Goal: Information Seeking & Learning: Check status

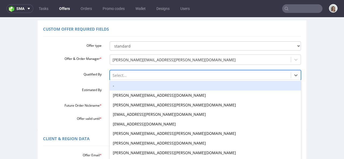
click at [140, 78] on div "-, 1 of 19. 19 results available. Use Up and Down to choose options, press Ente…" at bounding box center [206, 74] width 192 height 8
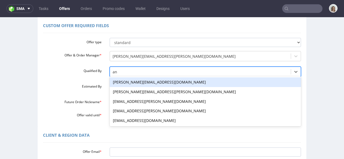
type input "ang"
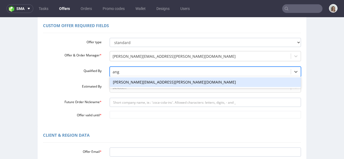
click at [116, 80] on div "[PERSON_NAME][EMAIL_ADDRESS][PERSON_NAME][DOMAIN_NAME]" at bounding box center [206, 82] width 192 height 10
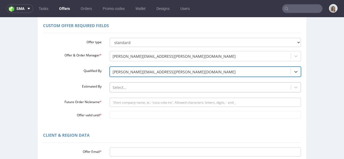
click at [116, 88] on div "Select..." at bounding box center [206, 86] width 192 height 8
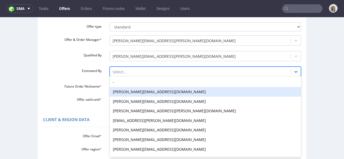
scroll to position [58, 0]
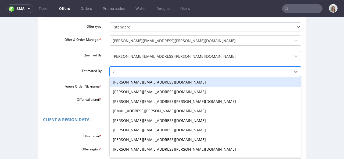
type input "kl"
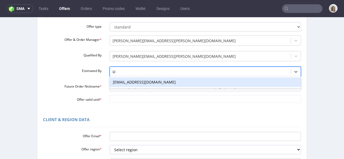
click at [120, 82] on div "klaudia.wisniewska@packhelp.com" at bounding box center [206, 82] width 192 height 10
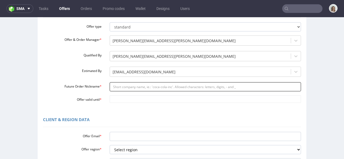
click at [120, 86] on input "Future Order Nickname *" at bounding box center [206, 86] width 192 height 9
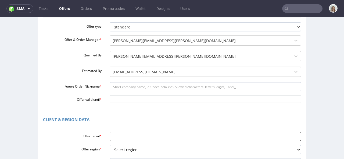
click at [112, 137] on input "Offer Email *" at bounding box center [206, 136] width 192 height 9
paste input "info@sofiakov.com"
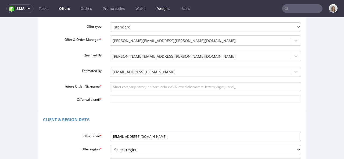
type input "info@sofiakov.com"
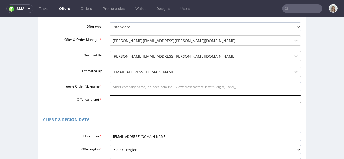
click at [113, 101] on input "Offer valid until *" at bounding box center [206, 99] width 192 height 8
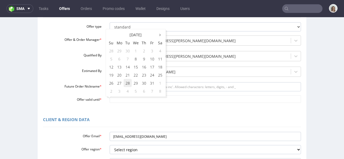
click at [130, 84] on td "28" at bounding box center [128, 83] width 8 height 8
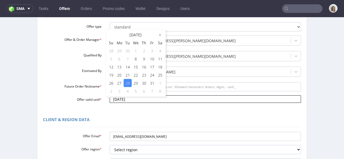
click at [132, 100] on input "2025-10-28" at bounding box center [206, 99] width 192 height 8
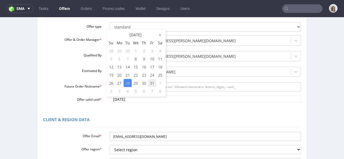
click at [149, 82] on td "31" at bounding box center [152, 83] width 8 height 8
type input "2025-10-31"
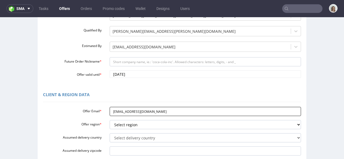
scroll to position [92, 0]
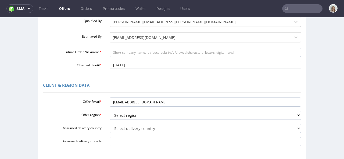
click at [121, 120] on div "Offer Email * info@sofiakov.com Offer region * Select region eu gb de pl cz fr …" at bounding box center [172, 120] width 258 height 51
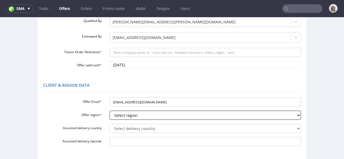
click at [121, 119] on select "Select region eu gb de pl cz fr it es" at bounding box center [206, 115] width 192 height 9
select select "eu"
click at [110, 111] on select "Select region eu gb de pl cz fr it es" at bounding box center [206, 115] width 192 height 9
click at [119, 117] on select "Select region eu gb de pl cz fr it es" at bounding box center [206, 115] width 192 height 9
click at [110, 111] on select "Select region eu gb de pl cz fr it es" at bounding box center [206, 115] width 192 height 9
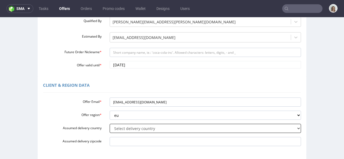
click at [117, 127] on select "Select delivery country Andorra Afghanistan Anguilla Albania Armenia Antarctica…" at bounding box center [206, 128] width 192 height 9
select select "57"
click at [110, 124] on select "Select delivery country Andorra Afghanistan Anguilla Albania Armenia Antarctica…" at bounding box center [206, 128] width 192 height 9
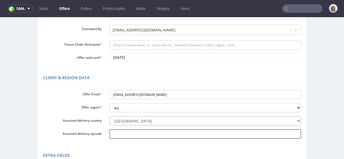
scroll to position [97, 0]
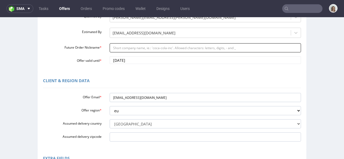
click at [127, 47] on input "Future Order Nickname *" at bounding box center [206, 47] width 192 height 9
paste input "Sofia_Kov_-_New_Deal"
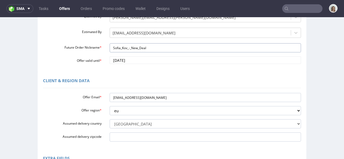
type input "Sofia_Kov_-_New_Deal"
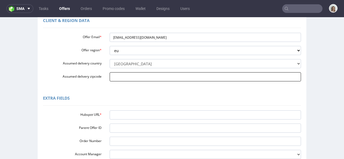
scroll to position [158, 0]
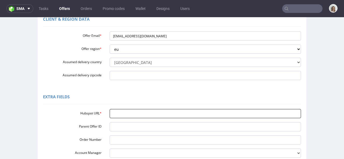
click at [116, 112] on input "Hubspot URL *" at bounding box center [206, 113] width 192 height 9
paste input "https://app-eu1.hubspot.com/contacts/25600958/record/0-3/321689643217/"
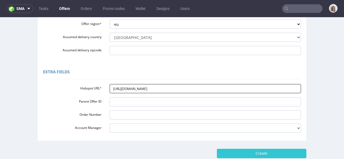
scroll to position [217, 0]
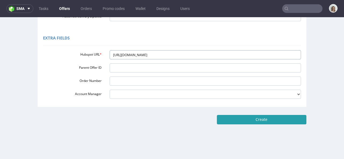
type input "https://app-eu1.hubspot.com/contacts/25600958/record/0-3/321689643217/"
click at [218, 123] on input "Create" at bounding box center [261, 119] width 89 height 9
type input "Please wait..."
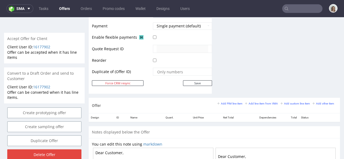
scroll to position [248, 0]
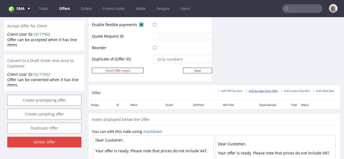
click at [247, 92] on small "Add line item from VMA" at bounding box center [261, 90] width 33 height 3
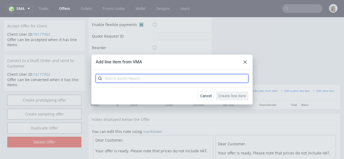
click at [188, 78] on input "text" at bounding box center [172, 78] width 153 height 9
paste input "CBSS"
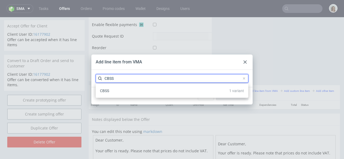
type input "CBSS"
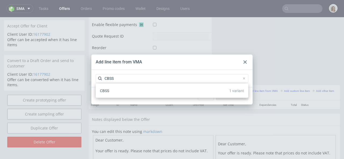
click at [181, 88] on div "CBSS 1 variant" at bounding box center [172, 91] width 148 height 10
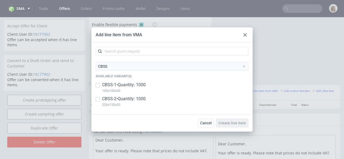
click at [148, 85] on div "CBSS-1 • Quantity: 1000 100x180x60" at bounding box center [172, 89] width 153 height 14
checkbox input "true"
click at [117, 102] on p "CBSS-2 • Quantity: 1000" at bounding box center [124, 99] width 44 height 6
checkbox input "true"
click at [235, 126] on button "Create line item" at bounding box center [232, 123] width 32 height 9
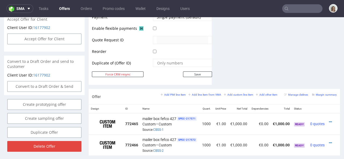
scroll to position [258, 0]
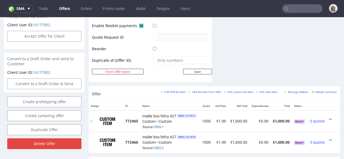
click at [328, 114] on td at bounding box center [333, 121] width 13 height 21
click at [329, 117] on icon at bounding box center [330, 119] width 3 height 4
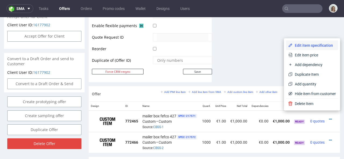
click at [313, 45] on span "Edit item specification" at bounding box center [314, 45] width 43 height 5
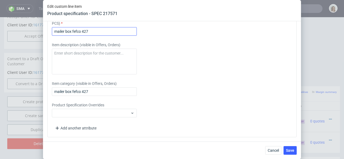
scroll to position [825, 0]
click at [100, 32] on input "mailer box fefco 427" at bounding box center [94, 31] width 85 height 9
type input "mailer box fefco 427: 100x180x60"
click at [119, 29] on input "mailer box fefco 427: 100x180x60" at bounding box center [94, 31] width 85 height 9
drag, startPoint x: 120, startPoint y: 30, endPoint x: 55, endPoint y: 29, distance: 65.0
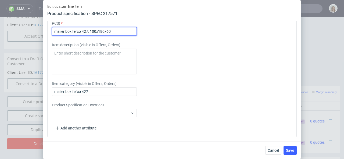
click at [55, 29] on input "mailer box fefco 427: 100x180x60" at bounding box center [94, 31] width 85 height 9
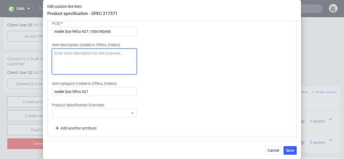
click at [73, 63] on textarea at bounding box center [94, 62] width 85 height 26
paste textarea "mailer box fefco 427: 100x180x60"
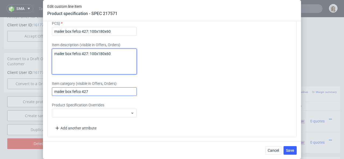
type textarea "mailer box fefco 427: 100x180x60"
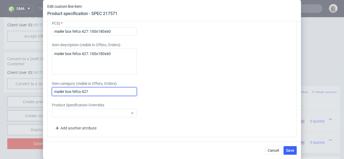
drag, startPoint x: 91, startPoint y: 94, endPoint x: 49, endPoint y: 92, distance: 42.5
click at [49, 92] on div "Please provide custom item attributes These will be shown in Offers, on Proform…" at bounding box center [171, 64] width 249 height 145
paste input ": 100x180x60"
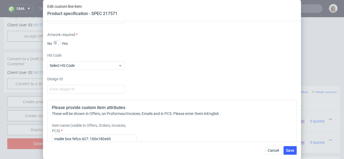
scroll to position [691, 0]
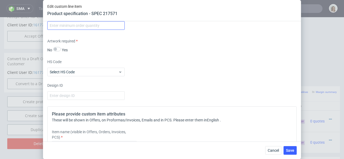
type input "mailer box fefco 427: 100x180x60"
click at [66, 30] on input "number" at bounding box center [85, 25] width 77 height 9
type input "1"
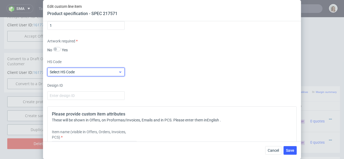
click at [64, 74] on label "Select HS Code" at bounding box center [62, 72] width 25 height 4
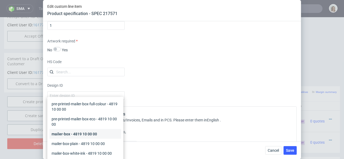
click at [61, 135] on div "mailer-box - 4819 10 00 00" at bounding box center [85, 134] width 72 height 10
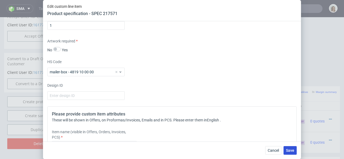
click at [289, 153] on button "Save" at bounding box center [289, 150] width 13 height 9
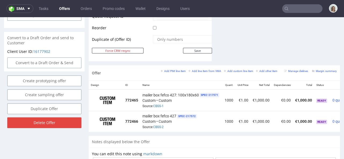
scroll to position [0, 25]
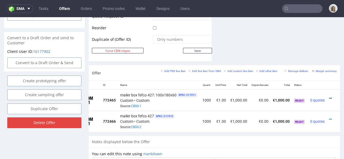
click at [329, 96] on icon at bounding box center [330, 98] width 3 height 4
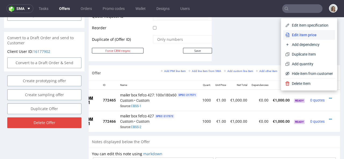
click at [316, 36] on span "Edit item price" at bounding box center [311, 34] width 43 height 5
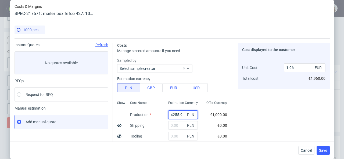
drag, startPoint x: 177, startPoint y: 114, endPoint x: 157, endPoint y: 114, distance: 19.6
click at [157, 114] on div "Show Cost Name Production Shipping Tooling Per unit Total cost Estimation Curre…" at bounding box center [174, 134] width 114 height 71
type input "13"
type input "0.01"
type input "135"
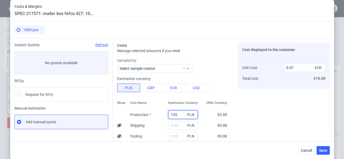
type input "0.06"
type input "1350"
type input "0.62"
type input "1350"
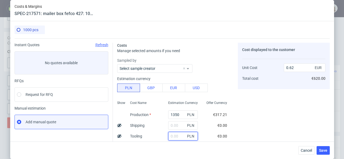
click at [172, 138] on input "text" at bounding box center [183, 136] width 30 height 9
type input "1050"
type input "1.11"
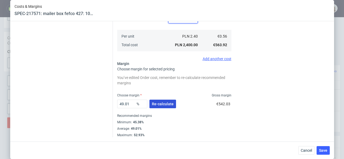
type input "1050"
click at [171, 106] on button "Re-calculate" at bounding box center [162, 104] width 27 height 9
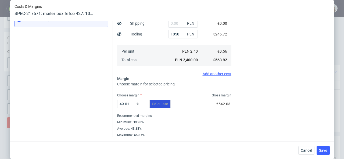
scroll to position [102, 0]
click at [322, 150] on span "Save" at bounding box center [323, 151] width 8 height 4
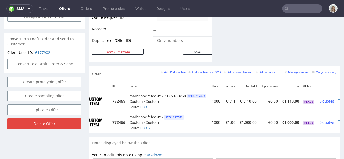
scroll to position [0, 31]
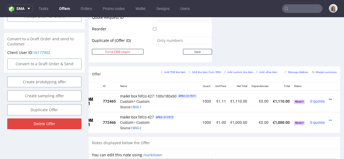
click at [329, 98] on icon at bounding box center [330, 100] width 3 height 4
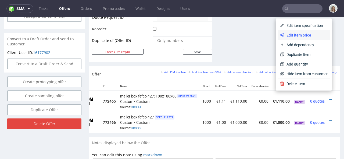
click at [309, 32] on li "Edit item price" at bounding box center [304, 35] width 52 height 10
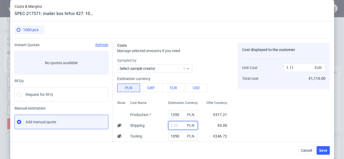
click at [168, 124] on input "text" at bounding box center [183, 125] width 30 height 9
paste input "446,65"
type input "446.65"
type input "1.31"
type input "446.65"
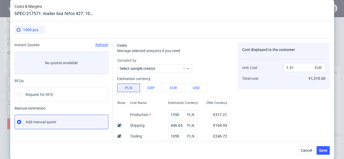
click at [117, 125] on use at bounding box center [119, 125] width 4 height 3
type input "1.21"
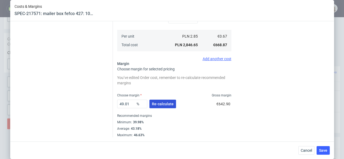
click at [160, 107] on button "Re-calculate" at bounding box center [162, 104] width 27 height 9
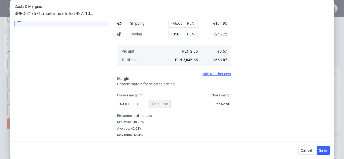
scroll to position [102, 0]
drag, startPoint x: 129, startPoint y: 104, endPoint x: 112, endPoint y: 101, distance: 16.9
click at [113, 101] on div "Costs Manage selected amounts if you need Sampled by Select sample creator Esti…" at bounding box center [221, 36] width 217 height 201
type input "4"
type input "0.6"
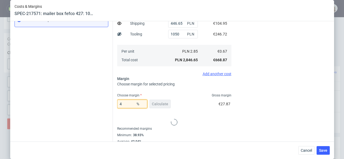
type input "40"
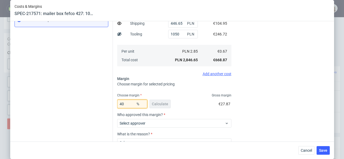
type input "1.01"
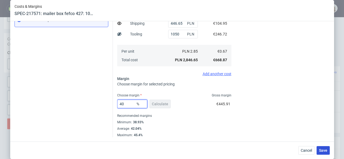
type input "40"
click at [327, 151] on span "Save" at bounding box center [323, 151] width 8 height 4
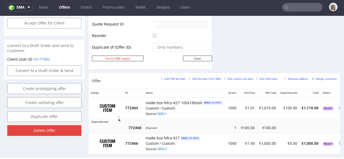
scroll to position [0, 35]
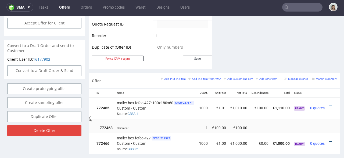
click at [329, 140] on icon at bounding box center [330, 142] width 3 height 4
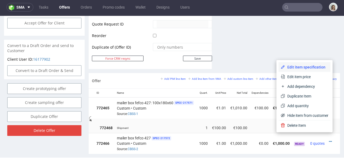
click at [306, 70] on li "Edit item specification" at bounding box center [305, 67] width 52 height 10
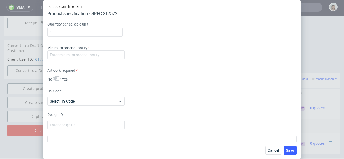
scroll to position [662, 0]
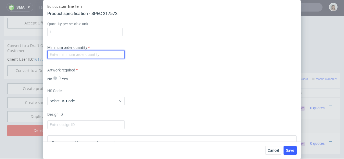
click at [95, 59] on input "number" at bounding box center [85, 54] width 77 height 9
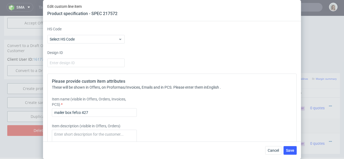
scroll to position [732, 0]
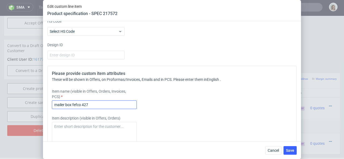
type input "0"
click at [93, 109] on input "mailer box fefco 427" at bounding box center [94, 104] width 85 height 9
drag, startPoint x: 120, startPoint y: 125, endPoint x: 49, endPoint y: 125, distance: 71.2
click at [49, 125] on div "Please provide custom item attributes These will be shown in Offers, on Proform…" at bounding box center [171, 138] width 249 height 145
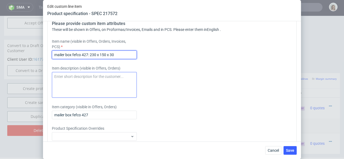
type input "mailer box fefco 427: 230 x 150 x 30"
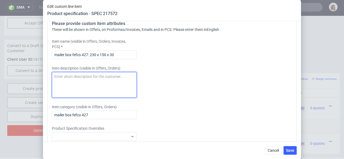
click at [69, 98] on textarea at bounding box center [94, 85] width 85 height 26
paste textarea "mailer box fefco 427: 230 x 150 x 30"
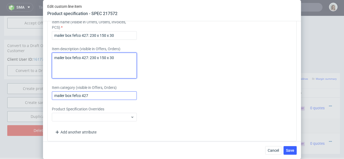
scroll to position [804, 0]
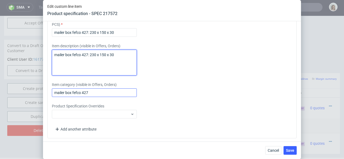
type textarea "mailer box fefco 427: 230 x 150 x 30"
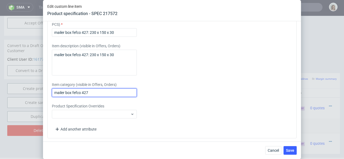
drag, startPoint x: 93, startPoint y: 113, endPoint x: 48, endPoint y: 112, distance: 45.2
click at [48, 112] on div "Please provide custom item attributes These will be shown in Offers, on Proform…" at bounding box center [171, 66] width 249 height 145
paste input ": 230 x 150 x 30"
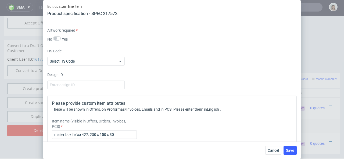
scroll to position [701, 0]
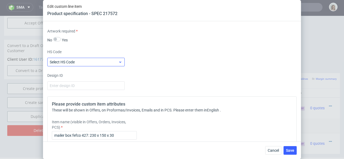
type input "mailer box fefco 427: 230 x 150 x 30"
click at [64, 64] on label "Select HS Code" at bounding box center [62, 62] width 25 height 4
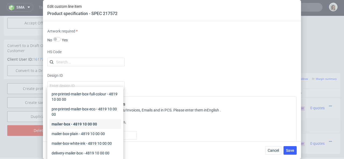
click at [65, 124] on div "mailer-box - 4819 10 00 00" at bounding box center [85, 124] width 72 height 10
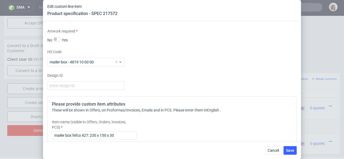
click at [85, 20] on input "0" at bounding box center [85, 15] width 77 height 9
type input "1"
click at [288, 147] on button "Save" at bounding box center [289, 150] width 13 height 9
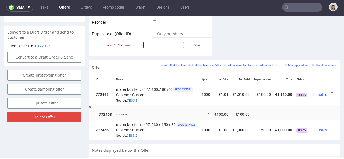
scroll to position [0, 40]
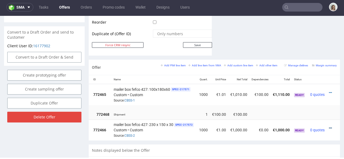
click at [329, 126] on icon at bounding box center [330, 128] width 3 height 4
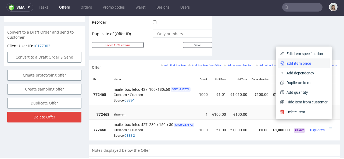
click at [310, 62] on span "Edit item price" at bounding box center [305, 63] width 43 height 5
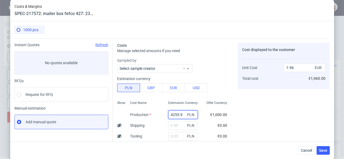
drag, startPoint x: 177, startPoint y: 116, endPoint x: 154, endPoint y: 114, distance: 22.9
click at [154, 114] on div "Show Cost Name Production Shipping Tooling Per unit Total cost Estimation Curre…" at bounding box center [174, 134] width 114 height 71
type input "1300"
type input "0.6"
type input "1300"
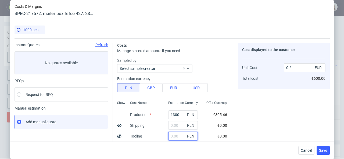
click at [175, 135] on input "text" at bounding box center [183, 136] width 30 height 9
type input "115"
type input "0.66"
type input "1150"
type input "1.13"
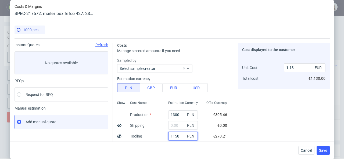
type input "1150"
click at [117, 124] on icon at bounding box center [119, 125] width 4 height 4
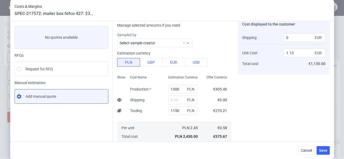
scroll to position [35, 0]
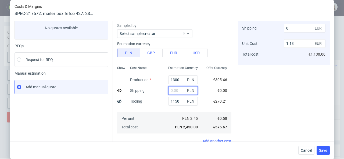
click at [174, 91] on input "text" at bounding box center [183, 90] width 30 height 9
paste input "446,65"
type input "446.65"
type input "1.23"
type input "100"
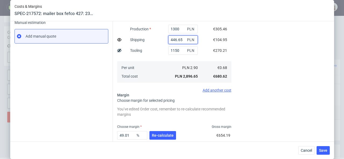
scroll to position [117, 0]
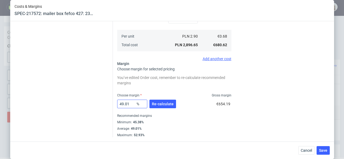
type input "446.65"
drag, startPoint x: 130, startPoint y: 104, endPoint x: 98, endPoint y: 103, distance: 32.5
click at [98, 103] on div "Instant Quotes Refresh No quotes available RFQs Request for RFQ Manual estimati…" at bounding box center [172, 29] width 315 height 216
type input "45"
type input "1.13"
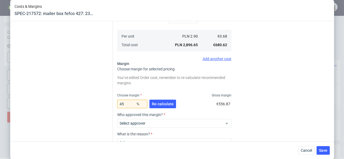
click at [163, 88] on div "You’ve edited Order cost, remember to re-calculate recommended margins Choose m…" at bounding box center [174, 125] width 114 height 102
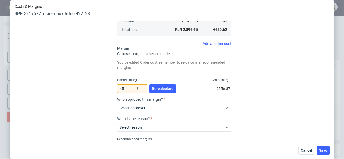
scroll to position [156, 0]
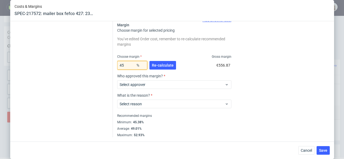
click at [131, 64] on input "45" at bounding box center [132, 65] width 30 height 9
type input "46"
type input "1.16"
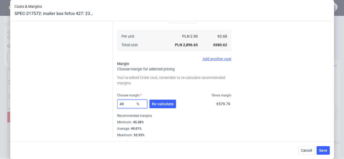
scroll to position [117, 0]
type input "46"
click at [189, 84] on div "You’ve edited Order cost, remember to re-calculate recommended margins" at bounding box center [174, 80] width 114 height 13
click at [167, 102] on span "Re-calculate" at bounding box center [163, 104] width 22 height 4
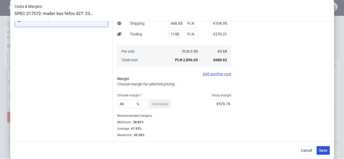
click at [321, 153] on button "Save" at bounding box center [323, 150] width 13 height 9
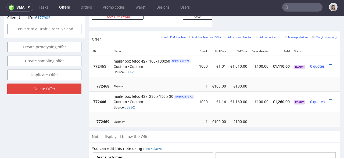
scroll to position [0, 40]
click at [329, 63] on icon at bounding box center [330, 65] width 3 height 4
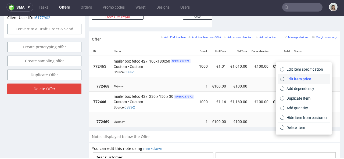
click at [298, 80] on span "Edit item price" at bounding box center [305, 78] width 43 height 5
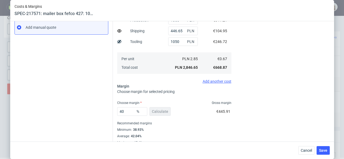
scroll to position [102, 0]
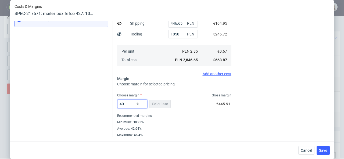
click at [124, 105] on input "40" at bounding box center [132, 104] width 30 height 9
type input "4"
type input "0.6"
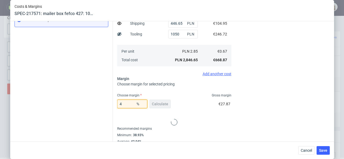
type input "42"
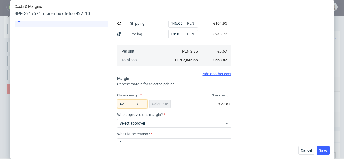
type input "1.05"
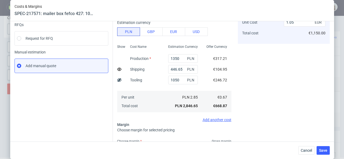
scroll to position [0, 0]
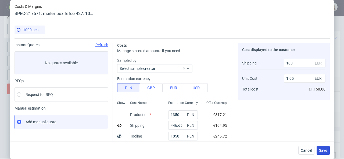
type input "42"
click at [325, 149] on span "Save" at bounding box center [323, 151] width 8 height 4
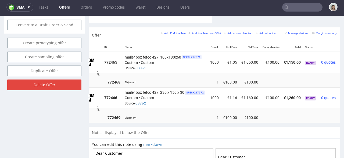
scroll to position [0, 40]
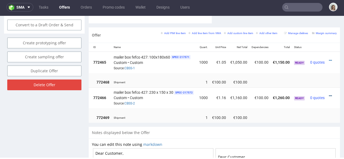
click at [329, 94] on icon at bounding box center [330, 96] width 3 height 4
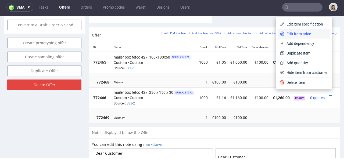
click at [299, 31] on span "Edit item price" at bounding box center [305, 33] width 43 height 5
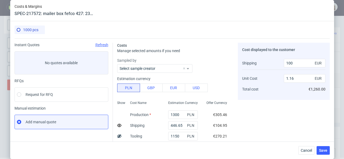
scroll to position [102, 0]
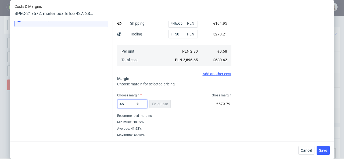
click at [124, 105] on input "46" at bounding box center [132, 104] width 30 height 9
type input "4"
type input "0.6"
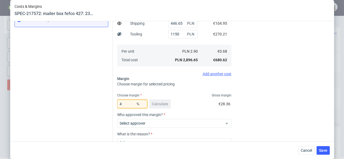
type input "42"
type input "1.07"
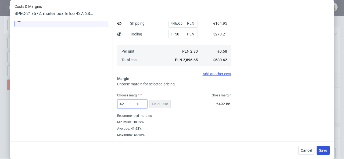
type input "42"
click at [327, 150] on span "Save" at bounding box center [323, 151] width 8 height 4
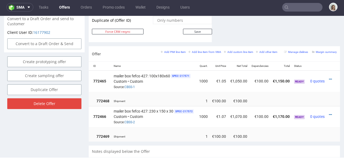
scroll to position [0, 40]
click at [329, 77] on icon at bounding box center [330, 79] width 3 height 4
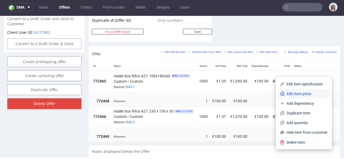
click at [301, 94] on span "Edit item price" at bounding box center [305, 93] width 43 height 5
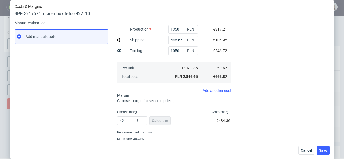
scroll to position [85, 0]
click at [307, 150] on span "Cancel" at bounding box center [306, 151] width 11 height 4
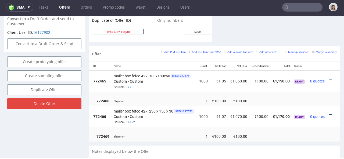
click at [329, 113] on icon at bounding box center [330, 115] width 3 height 4
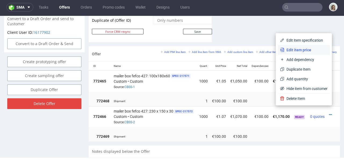
click at [311, 49] on span "Edit item price" at bounding box center [305, 49] width 43 height 5
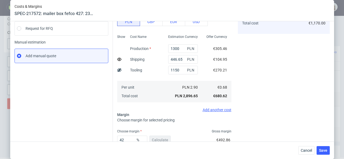
scroll to position [91, 0]
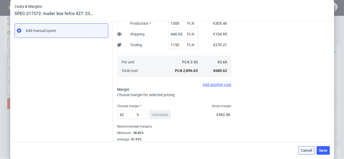
click at [310, 149] on span "Cancel" at bounding box center [306, 151] width 11 height 4
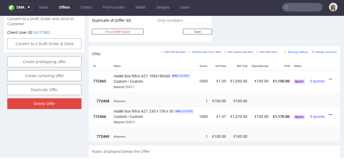
click at [329, 113] on icon at bounding box center [330, 115] width 3 height 4
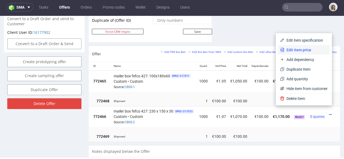
click at [309, 46] on li "Edit item price" at bounding box center [304, 50] width 52 height 10
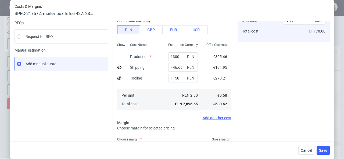
scroll to position [102, 0]
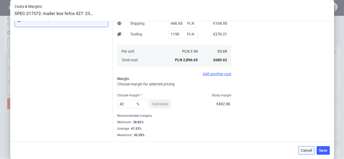
click at [311, 149] on span "Cancel" at bounding box center [306, 151] width 11 height 4
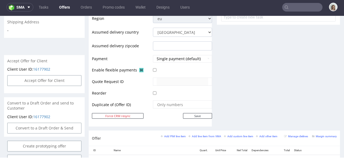
scroll to position [0, 0]
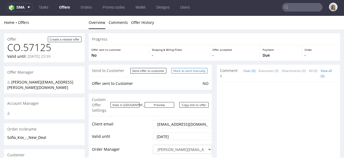
click at [195, 70] on input "Mark as send manually" at bounding box center [189, 71] width 36 height 6
type input "In progress..."
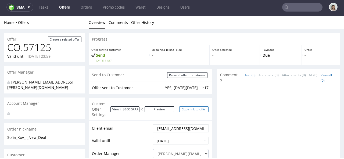
click at [184, 108] on link "Copy link to offer" at bounding box center [194, 109] width 30 height 6
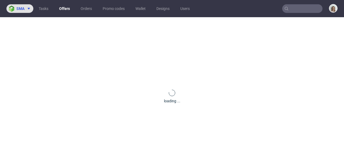
click at [21, 9] on span "sma" at bounding box center [20, 9] width 8 height 4
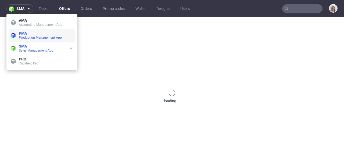
click at [25, 37] on span "Production Management App" at bounding box center [40, 38] width 43 height 4
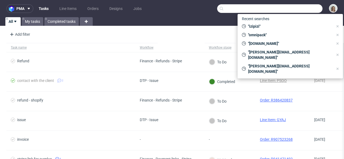
click at [301, 7] on input "text" at bounding box center [269, 8] width 105 height 9
paste input "info@sofiakov.com"
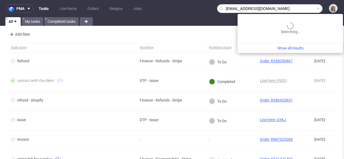
type input "info@sofiakov.com"
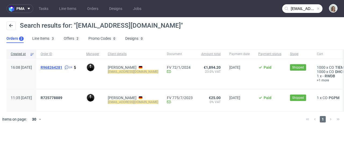
click at [62, 66] on span "R968264281" at bounding box center [52, 67] width 22 height 4
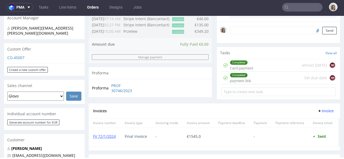
scroll to position [164, 0]
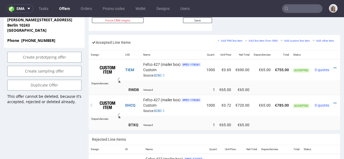
scroll to position [0, 12]
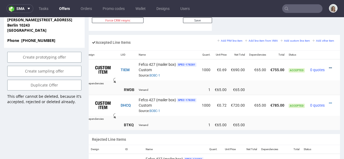
click at [329, 66] on icon at bounding box center [330, 68] width 3 height 4
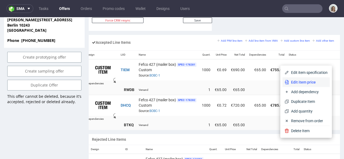
click at [308, 81] on span "Edit item price" at bounding box center [308, 82] width 39 height 5
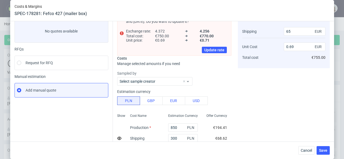
scroll to position [0, 0]
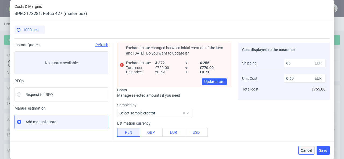
click at [308, 150] on span "Cancel" at bounding box center [306, 151] width 11 height 4
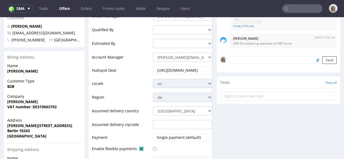
scroll to position [154, 0]
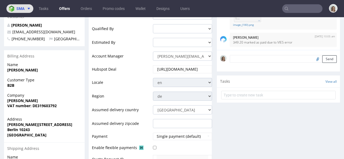
click at [25, 7] on span at bounding box center [27, 8] width 6 height 4
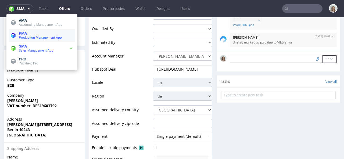
click at [24, 34] on span "PMA" at bounding box center [23, 33] width 8 height 4
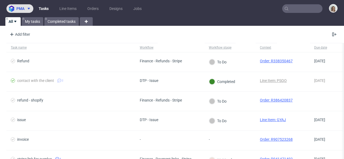
click at [26, 11] on button "pma" at bounding box center [19, 8] width 27 height 9
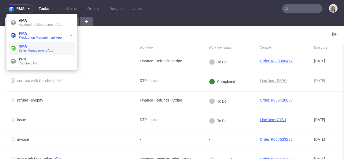
click at [25, 53] on li "SMA Sales Management App" at bounding box center [42, 48] width 67 height 13
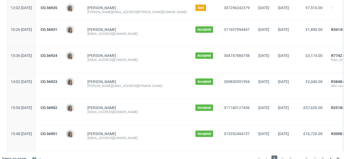
scroll to position [634, 0]
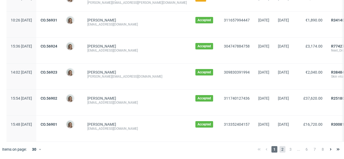
click at [280, 149] on span "2" at bounding box center [282, 149] width 6 height 6
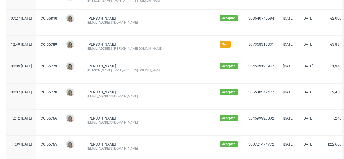
scroll to position [181, 0]
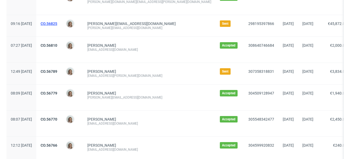
click at [57, 24] on link "CO.56825" at bounding box center [49, 23] width 17 height 4
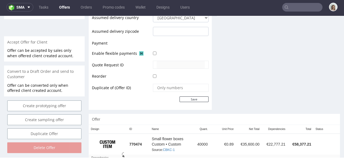
scroll to position [265, 0]
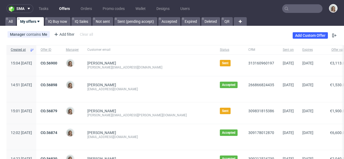
click at [309, 8] on input "text" at bounding box center [302, 8] width 40 height 9
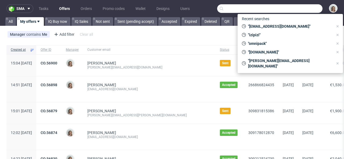
paste input "info@sofiakov.com"
type input "info@sofiakov.com"
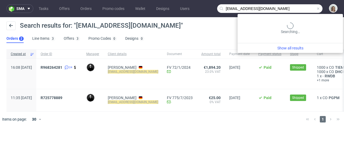
click at [308, 8] on input "info@sofiakov.com" at bounding box center [269, 8] width 105 height 9
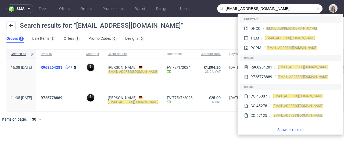
click at [62, 68] on span "R968264281" at bounding box center [52, 67] width 22 height 4
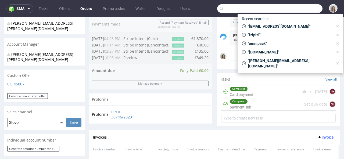
scroll to position [141, 0]
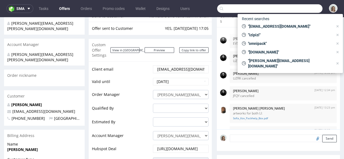
scroll to position [123, 0]
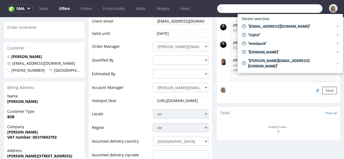
click at [335, 110] on div "Offer Create a related offer CO.45007 Valid until: October 31, 2023 23:59 Offer…" at bounding box center [172, 119] width 344 height 394
click at [217, 89] on div "Send" at bounding box center [278, 91] width 123 height 21
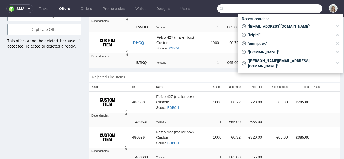
scroll to position [384, 0]
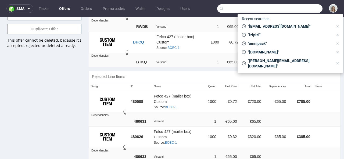
click at [232, 74] on div "Rejected Line Items" at bounding box center [214, 76] width 251 height 11
click at [336, 26] on icon at bounding box center [337, 26] width 4 height 4
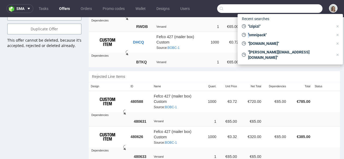
click at [336, 26] on icon at bounding box center [337, 26] width 4 height 4
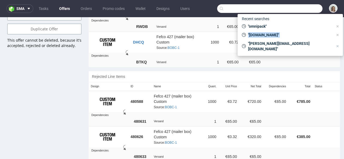
click at [336, 26] on icon at bounding box center [337, 26] width 4 height 4
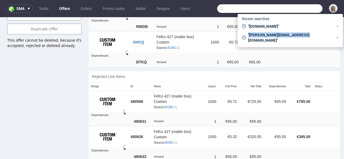
click at [336, 26] on icon at bounding box center [337, 26] width 4 height 4
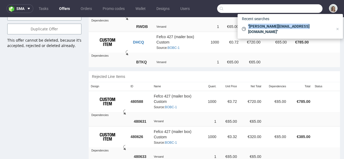
click at [336, 27] on icon at bounding box center [337, 29] width 4 height 4
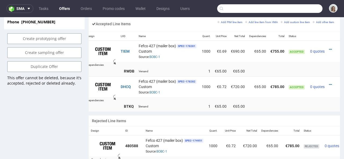
scroll to position [333, 0]
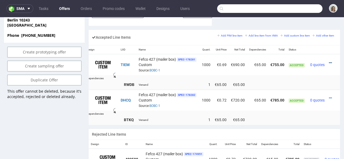
click at [329, 61] on icon at bounding box center [330, 63] width 3 height 4
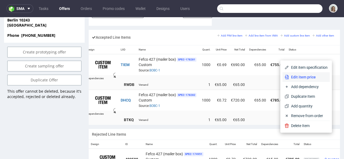
click at [311, 76] on span "Edit item price" at bounding box center [308, 76] width 39 height 5
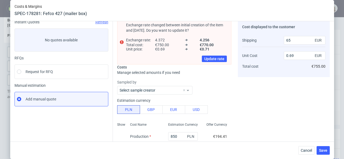
scroll to position [0, 0]
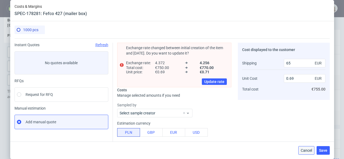
click at [308, 152] on span "Cancel" at bounding box center [306, 151] width 11 height 4
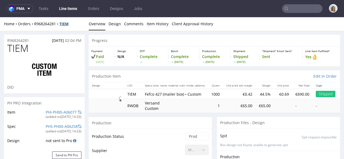
scroll to position [857, 0]
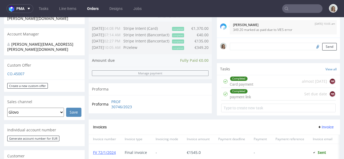
scroll to position [152, 0]
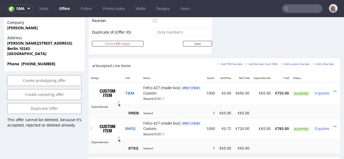
scroll to position [0, 12]
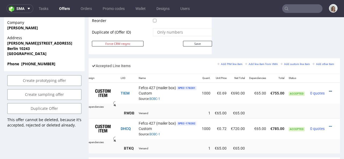
click at [329, 89] on icon at bounding box center [330, 91] width 3 height 4
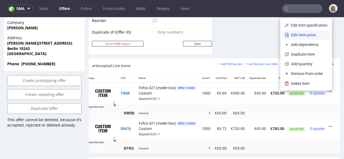
click at [304, 36] on span "Edit item price" at bounding box center [308, 34] width 39 height 5
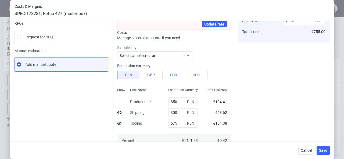
scroll to position [58, 0]
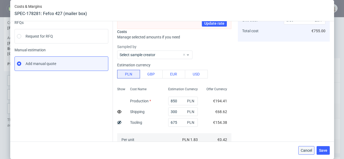
click at [307, 151] on span "Cancel" at bounding box center [306, 151] width 11 height 4
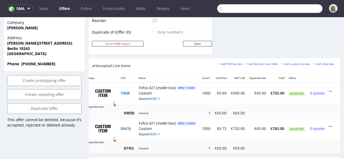
click at [305, 6] on input "text" at bounding box center [269, 8] width 105 height 9
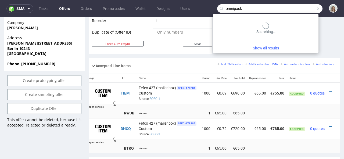
type input "omnipack"
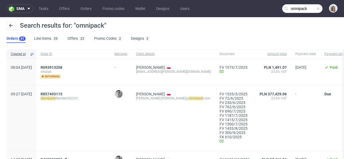
click at [55, 96] on mark "Omnipack" at bounding box center [48, 98] width 15 height 4
click at [62, 93] on span "R857493115" at bounding box center [52, 94] width 22 height 4
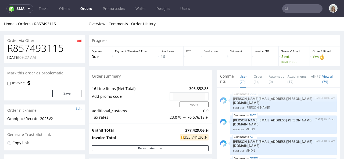
scroll to position [1782, 0]
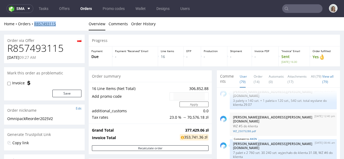
drag, startPoint x: 58, startPoint y: 22, endPoint x: 35, endPoint y: 22, distance: 22.6
click at [35, 22] on div "Home Orders R857493115" at bounding box center [44, 23] width 81 height 5
copy link "857493115"
drag, startPoint x: 60, startPoint y: 23, endPoint x: 33, endPoint y: 23, distance: 27.2
click at [33, 23] on div "Home Orders R857493115" at bounding box center [44, 23] width 81 height 5
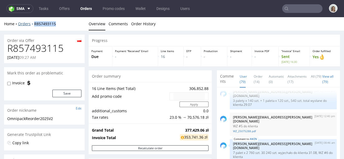
copy link "R857493115"
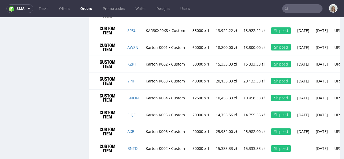
scroll to position [725, 0]
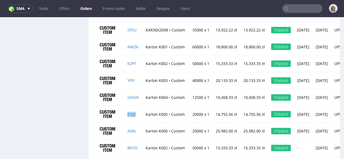
click at [138, 118] on td "EIQE" at bounding box center [133, 114] width 18 height 17
copy link "EIQE"
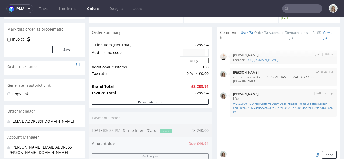
scroll to position [45, 0]
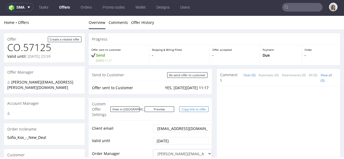
click at [184, 108] on link "Copy link to offer" at bounding box center [194, 109] width 30 height 6
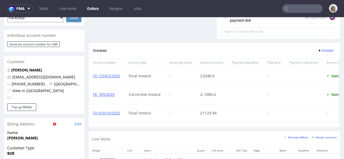
scroll to position [250, 0]
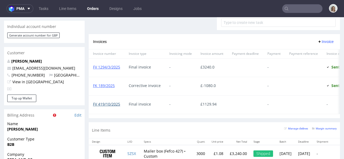
click at [111, 104] on link "FV 419/10/2025" at bounding box center [106, 104] width 27 height 5
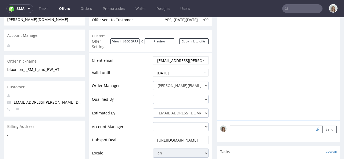
scroll to position [58, 0]
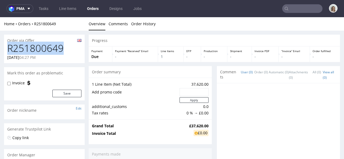
drag, startPoint x: 66, startPoint y: 51, endPoint x: 0, endPoint y: 51, distance: 66.4
copy h1 "R251800649"
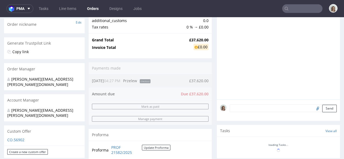
scroll to position [77, 0]
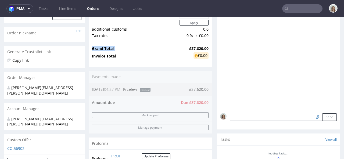
drag, startPoint x: 205, startPoint y: 48, endPoint x: 184, endPoint y: 48, distance: 21.2
click at [184, 48] on div "Grand Total £37,620.00 Invoice Total £0.00" at bounding box center [150, 53] width 123 height 22
click at [189, 48] on strong "£37,620.00" at bounding box center [198, 48] width 19 height 5
drag, startPoint x: 184, startPoint y: 48, endPoint x: 199, endPoint y: 49, distance: 15.9
click at [199, 49] on strong "£37,620.00" at bounding box center [198, 48] width 19 height 5
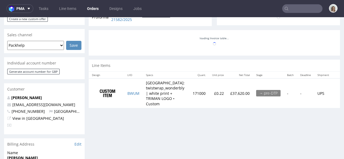
scroll to position [246, 0]
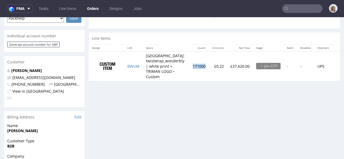
drag, startPoint x: 205, startPoint y: 64, endPoint x: 192, endPoint y: 63, distance: 13.7
click at [192, 63] on td "171000" at bounding box center [198, 66] width 19 height 30
copy td "171000"
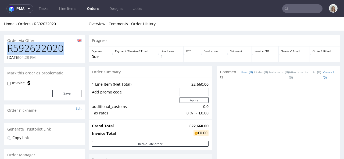
drag, startPoint x: 66, startPoint y: 50, endPoint x: 5, endPoint y: 46, distance: 61.1
click at [5, 46] on div "R592622020 07.10.2025 04:28 PM" at bounding box center [44, 53] width 81 height 20
copy h1 "R592622020"
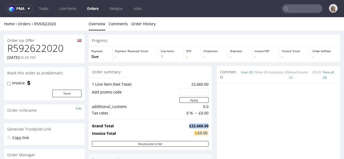
drag, startPoint x: 204, startPoint y: 125, endPoint x: 182, endPoint y: 124, distance: 22.0
click at [188, 124] on td "£22,660.00" at bounding box center [198, 126] width 21 height 6
copy strong "£22,660.00"
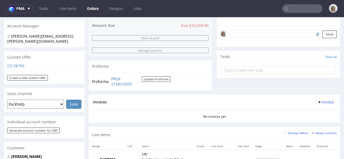
scroll to position [145, 0]
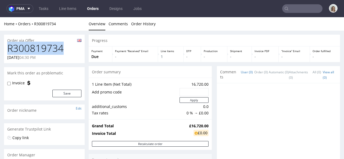
drag, startPoint x: 69, startPoint y: 47, endPoint x: 0, endPoint y: 46, distance: 68.8
copy h1 "R300819734"
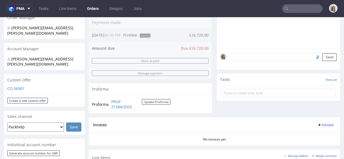
scroll to position [100, 0]
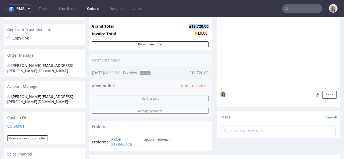
drag, startPoint x: 204, startPoint y: 26, endPoint x: 179, endPoint y: 25, distance: 24.7
click at [179, 25] on tr "Grand Total £16,720.00" at bounding box center [150, 26] width 117 height 6
copy tr "£16,720.00"
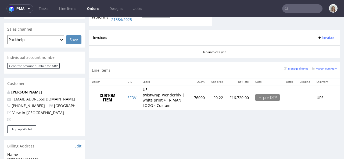
scroll to position [226, 0]
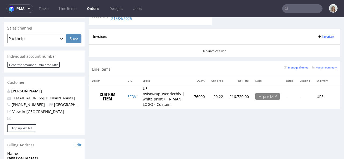
click at [211, 73] on div "Line Items Manage dielines Margin summary" at bounding box center [214, 69] width 251 height 16
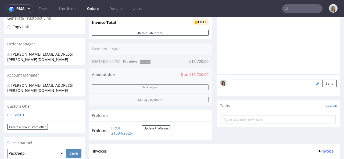
scroll to position [0, 0]
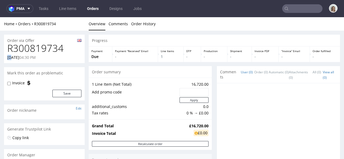
drag, startPoint x: 66, startPoint y: 51, endPoint x: 10, endPoint y: 54, distance: 56.0
click at [11, 55] on div "R300819734 07.10.2025 04:30 PM" at bounding box center [44, 53] width 81 height 20
click at [70, 51] on h1 "R300819734" at bounding box center [44, 48] width 74 height 11
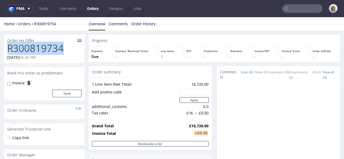
drag, startPoint x: 68, startPoint y: 50, endPoint x: 0, endPoint y: 47, distance: 67.8
copy h1 "R300819734"
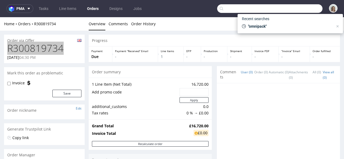
click at [296, 8] on input "text" at bounding box center [269, 8] width 105 height 9
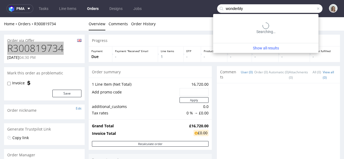
type input "wonderbly"
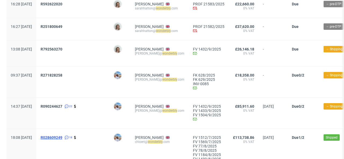
click at [62, 138] on span "R028609249" at bounding box center [52, 137] width 22 height 4
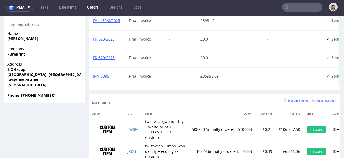
scroll to position [445, 0]
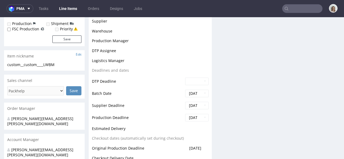
scroll to position [114, 0]
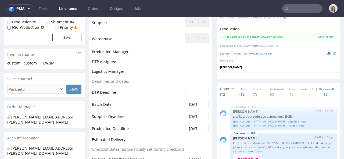
select select "in_progress"
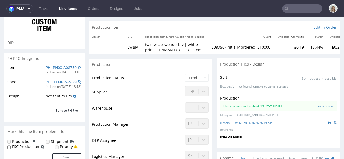
scroll to position [52, 0]
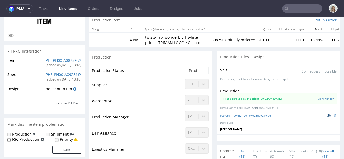
click at [326, 114] on icon at bounding box center [328, 116] width 4 height 4
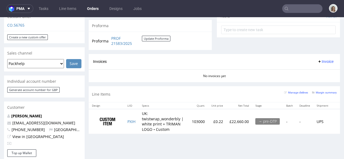
scroll to position [206, 0]
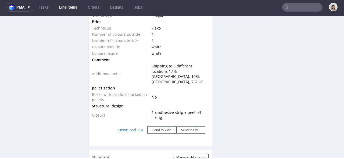
scroll to position [621, 0]
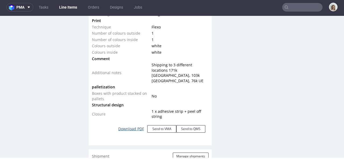
click at [130, 124] on link "Download PDF" at bounding box center [131, 129] width 32 height 12
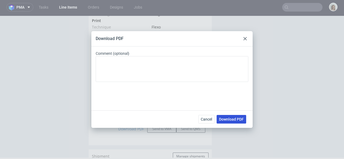
click at [233, 121] on span "Download PDF" at bounding box center [231, 119] width 25 height 4
